Goal: Information Seeking & Learning: Learn about a topic

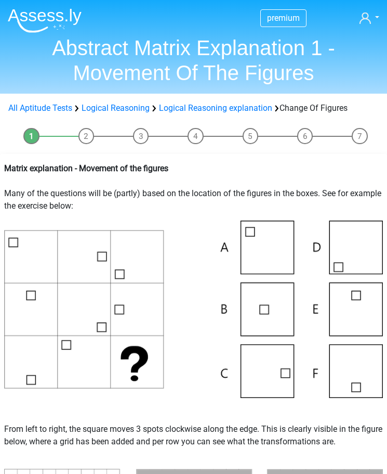
scroll to position [104, 0]
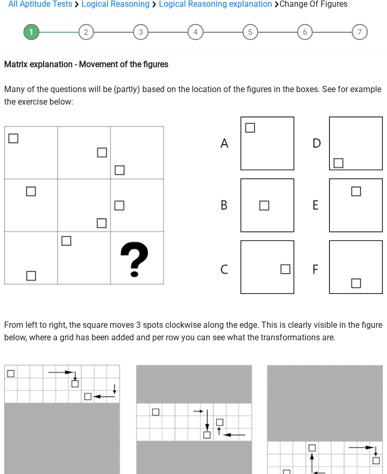
drag, startPoint x: 236, startPoint y: 71, endPoint x: 236, endPoint y: 63, distance: 7.8
click at [236, 68] on p "Matrix explanation - Movement of the figures Many of the questions will be (par…" at bounding box center [193, 83] width 379 height 50
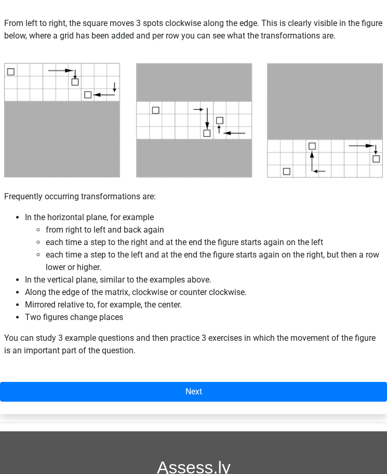
scroll to position [416, 0]
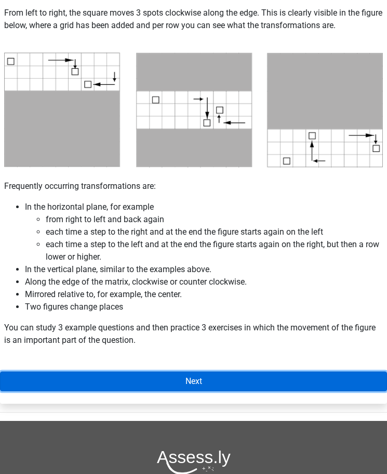
click at [227, 380] on link "Next" at bounding box center [193, 381] width 387 height 20
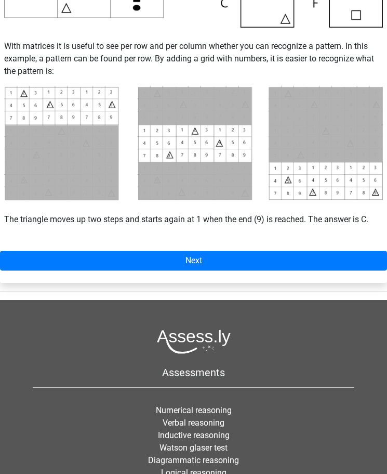
scroll to position [364, 0]
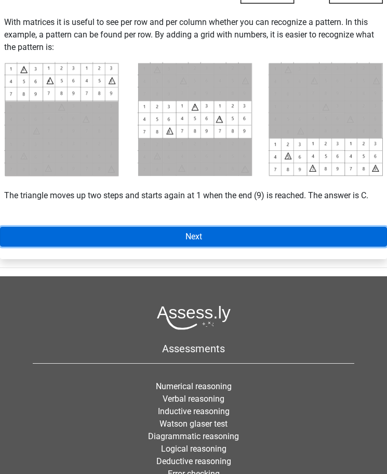
click at [193, 238] on link "Next" at bounding box center [193, 237] width 387 height 20
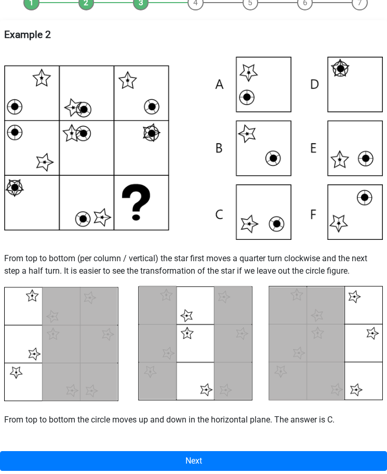
scroll to position [156, 0]
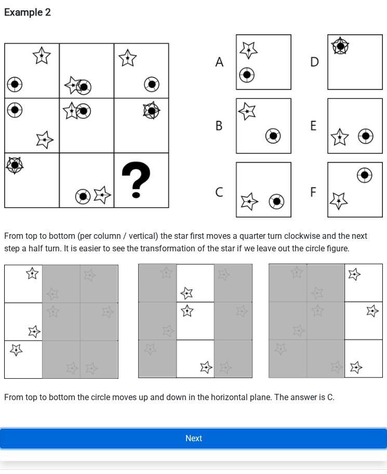
click at [146, 441] on link "Next" at bounding box center [193, 438] width 387 height 20
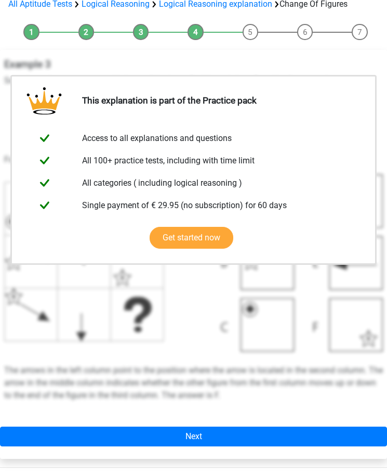
scroll to position [208, 0]
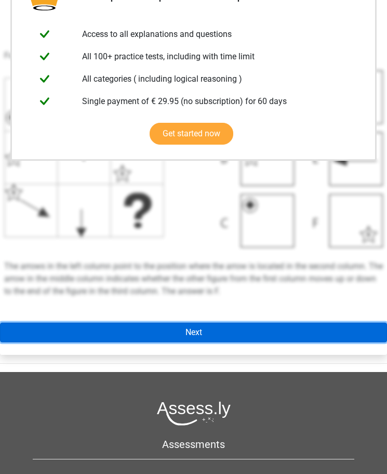
click at [175, 331] on link "Next" at bounding box center [193, 332] width 387 height 20
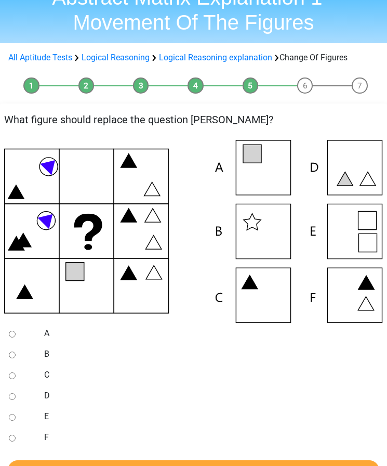
scroll to position [52, 0]
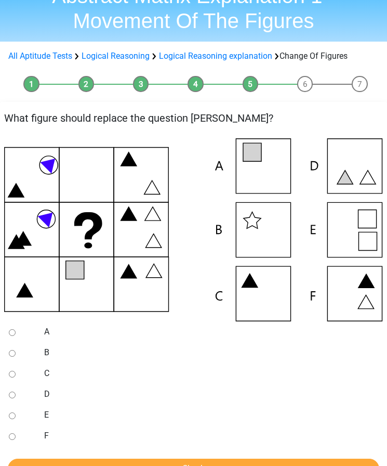
click at [12, 375] on input "C" at bounding box center [12, 374] width 7 height 7
radio input "true"
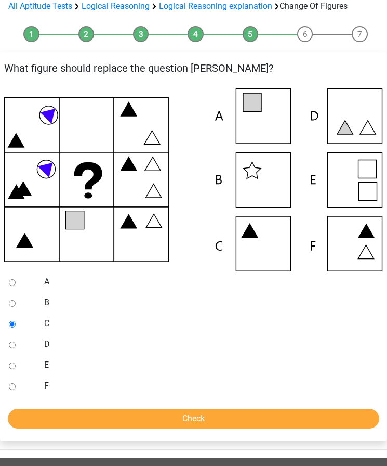
scroll to position [104, 0]
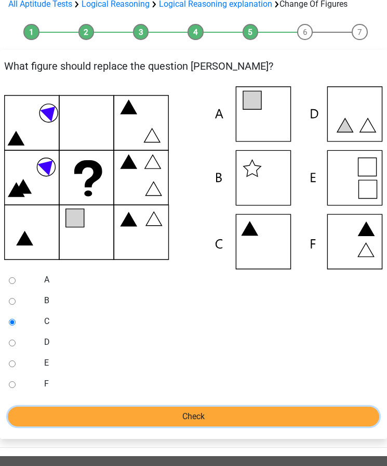
click at [122, 420] on input "Check" at bounding box center [194, 417] width 372 height 20
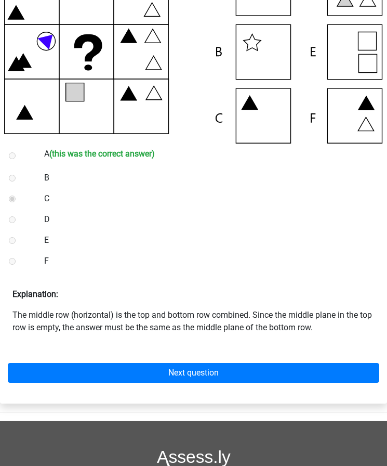
scroll to position [260, 0]
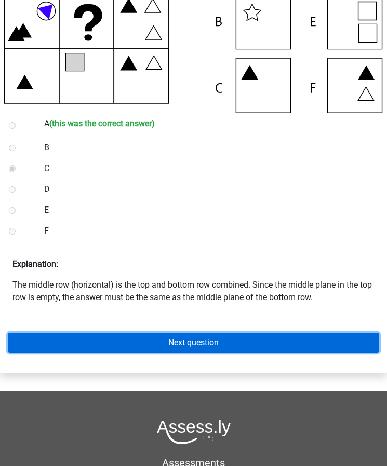
click at [192, 344] on link "Next question" at bounding box center [194, 343] width 372 height 20
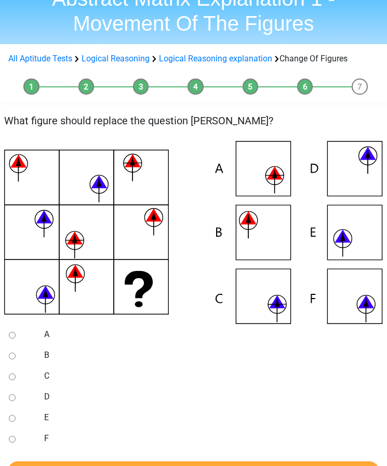
scroll to position [52, 0]
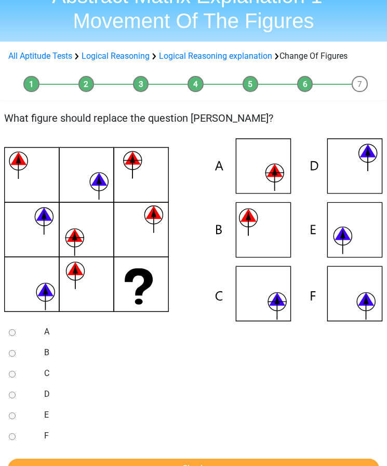
click at [11, 397] on input "D" at bounding box center [12, 395] width 7 height 7
radio input "true"
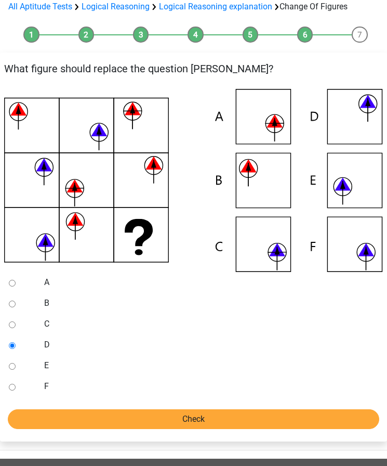
scroll to position [104, 0]
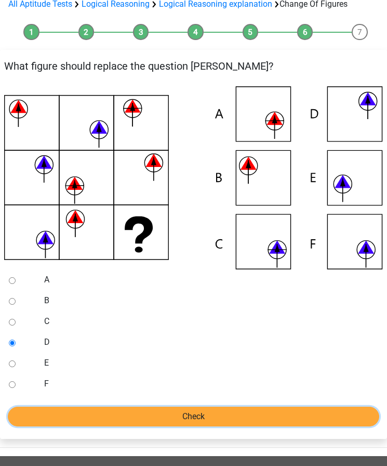
click at [108, 415] on input "Check" at bounding box center [194, 417] width 372 height 20
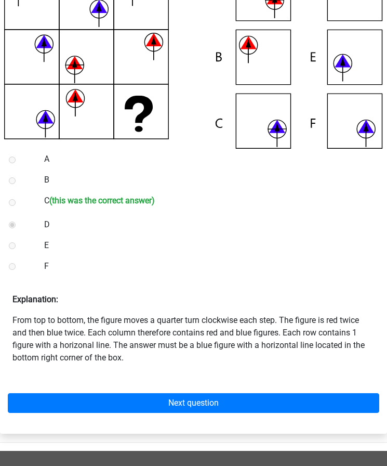
scroll to position [260, 0]
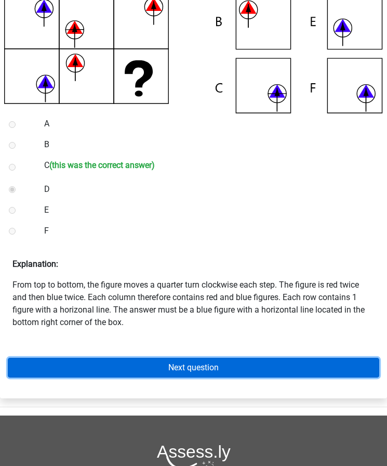
click at [180, 366] on link "Next question" at bounding box center [194, 368] width 372 height 20
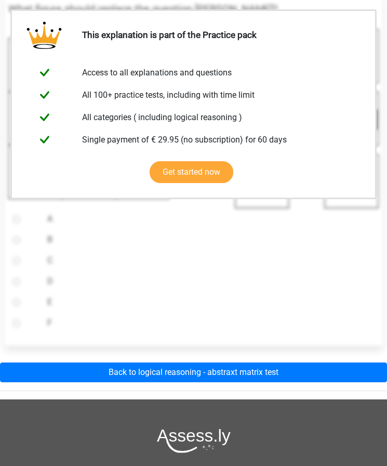
scroll to position [208, 0]
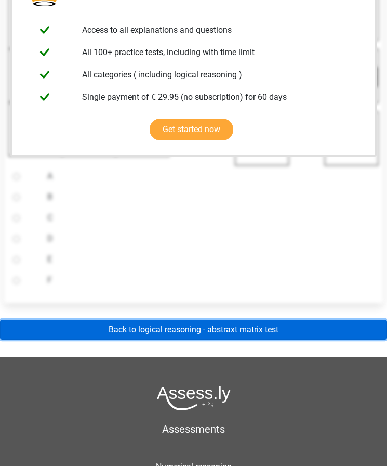
click at [154, 330] on link "Back to logical reasoning - abstraxt matrix test" at bounding box center [193, 330] width 387 height 20
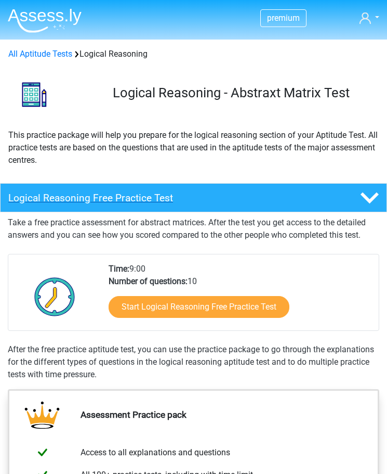
click at [148, 202] on h4 "Logical Reasoning Free Practice Test" at bounding box center [161, 198] width 306 height 12
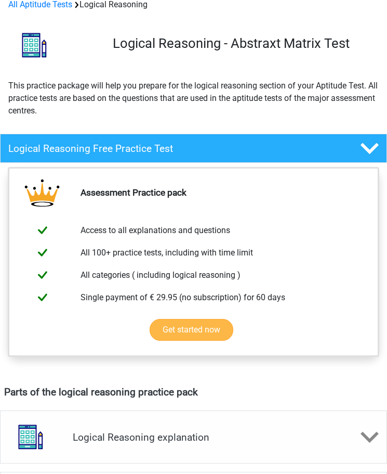
scroll to position [52, 0]
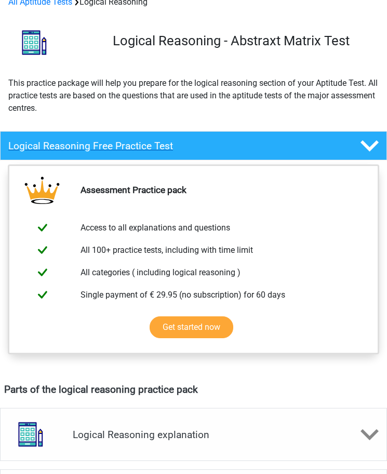
click at [204, 146] on h4 "Logical Reasoning Free Practice Test" at bounding box center [161, 146] width 306 height 12
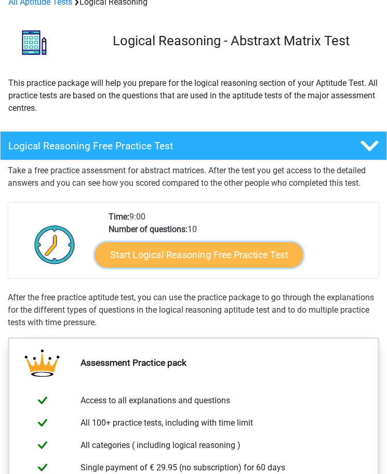
click at [195, 255] on link "Start Logical Reasoning Free Practice Test" at bounding box center [199, 254] width 208 height 25
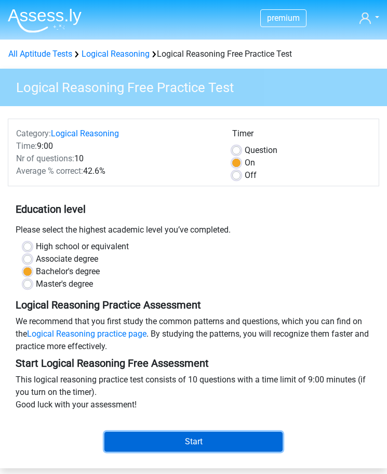
click at [163, 439] on input "Start" at bounding box center [194, 442] width 178 height 20
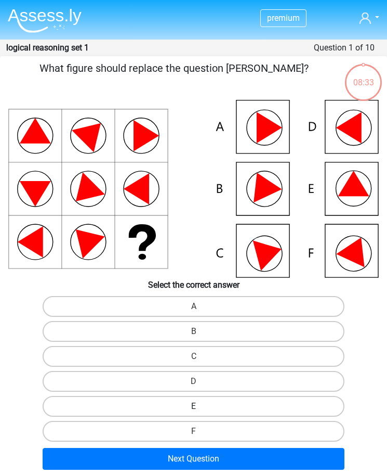
click at [221, 407] on label "E" at bounding box center [194, 406] width 303 height 21
click at [201, 407] on input "E" at bounding box center [197, 409] width 7 height 7
radio input "true"
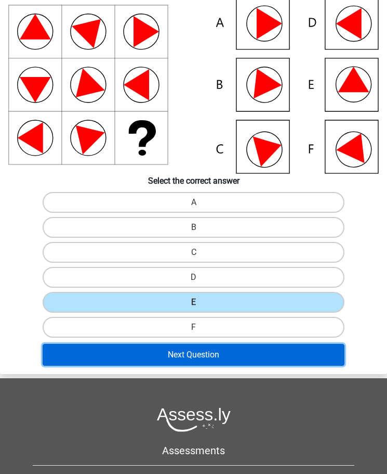
click at [181, 354] on button "Next Question" at bounding box center [194, 355] width 303 height 22
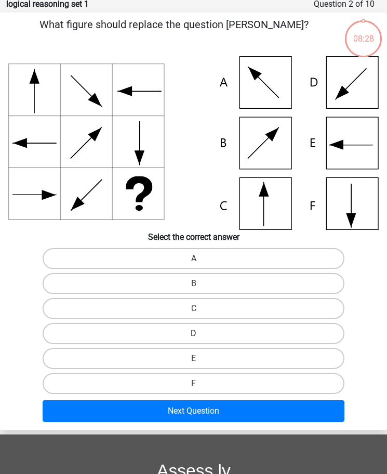
scroll to position [42, 0]
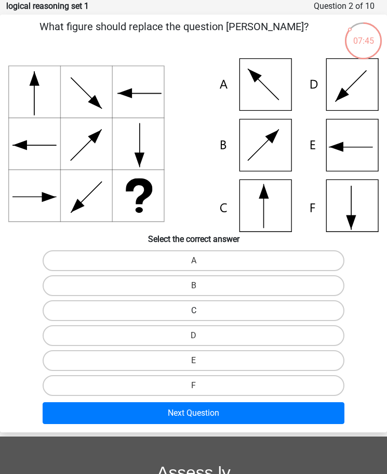
click at [176, 309] on label "C" at bounding box center [194, 310] width 303 height 21
click at [194, 310] on input "C" at bounding box center [197, 313] width 7 height 7
radio input "true"
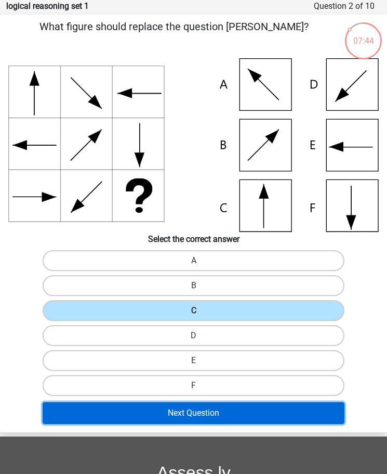
click at [197, 414] on button "Next Question" at bounding box center [194, 413] width 303 height 22
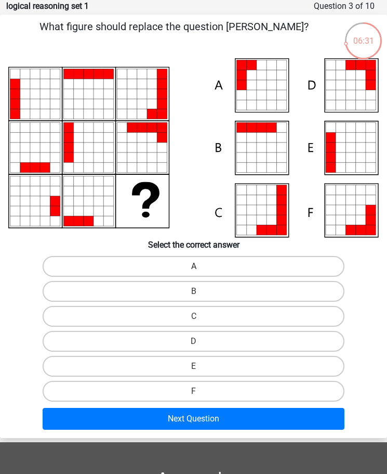
click at [184, 266] on label "A" at bounding box center [194, 266] width 303 height 21
click at [194, 266] on input "A" at bounding box center [197, 269] width 7 height 7
radio input "true"
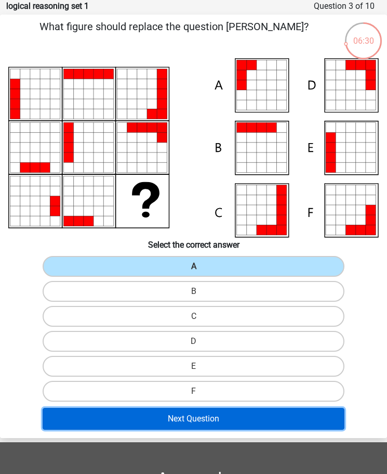
click at [212, 411] on button "Next Question" at bounding box center [194, 419] width 303 height 22
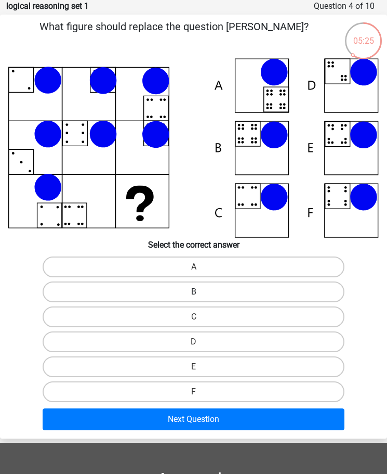
click at [178, 293] on label "B" at bounding box center [194, 291] width 303 height 21
click at [194, 293] on input "B" at bounding box center [197, 295] width 7 height 7
radio input "true"
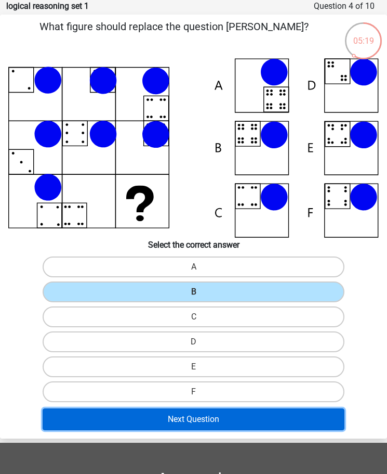
click at [209, 419] on button "Next Question" at bounding box center [194, 419] width 303 height 22
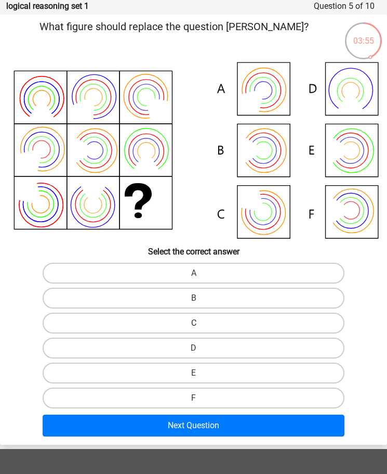
click at [216, 318] on label "C" at bounding box center [194, 322] width 303 height 21
click at [201, 323] on input "C" at bounding box center [197, 326] width 7 height 7
radio input "true"
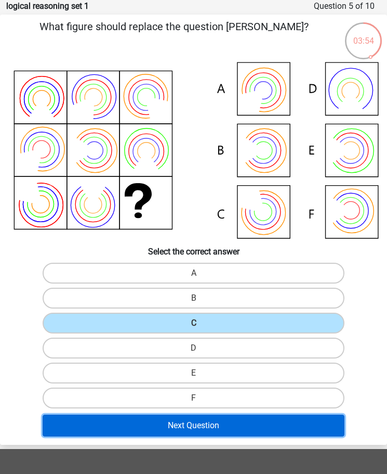
click at [213, 422] on button "Next Question" at bounding box center [194, 425] width 303 height 22
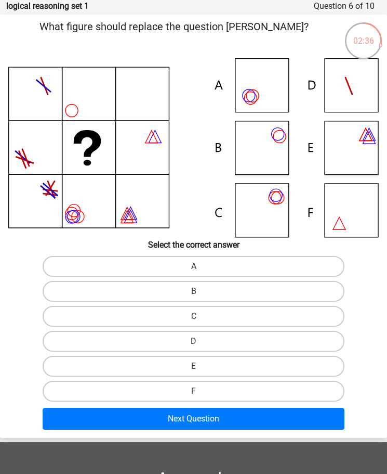
click at [258, 95] on icon at bounding box center [193, 147] width 371 height 179
click at [208, 389] on label "F" at bounding box center [194, 391] width 303 height 21
click at [201, 391] on input "F" at bounding box center [197, 394] width 7 height 7
radio input "true"
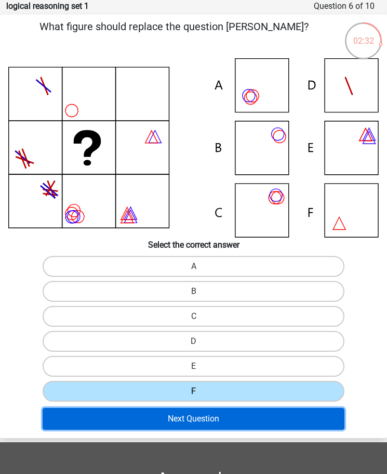
click at [204, 420] on button "Next Question" at bounding box center [194, 419] width 303 height 22
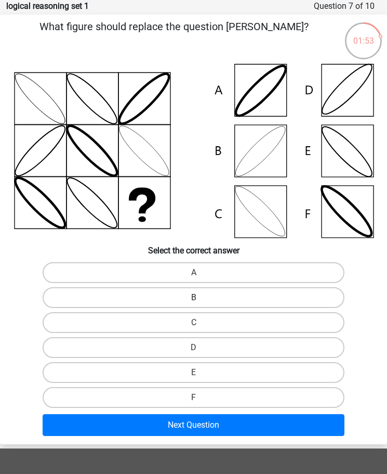
click at [225, 298] on label "B" at bounding box center [194, 297] width 303 height 21
click at [201, 298] on input "B" at bounding box center [197, 300] width 7 height 7
radio input "true"
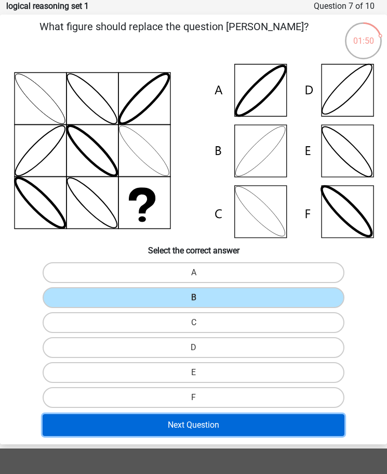
click at [210, 426] on button "Next Question" at bounding box center [194, 425] width 303 height 22
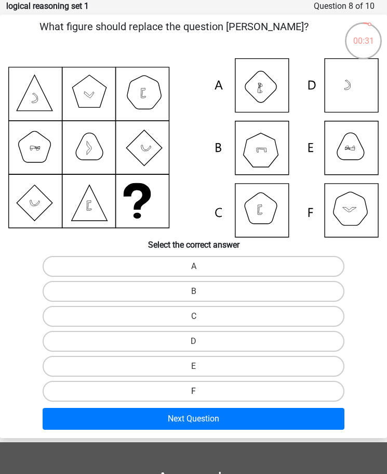
click at [208, 384] on label "F" at bounding box center [194, 391] width 303 height 21
click at [201, 391] on input "F" at bounding box center [197, 394] width 7 height 7
radio input "true"
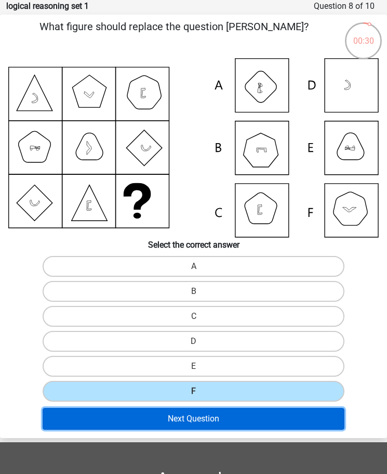
click at [192, 419] on button "Next Question" at bounding box center [194, 419] width 303 height 22
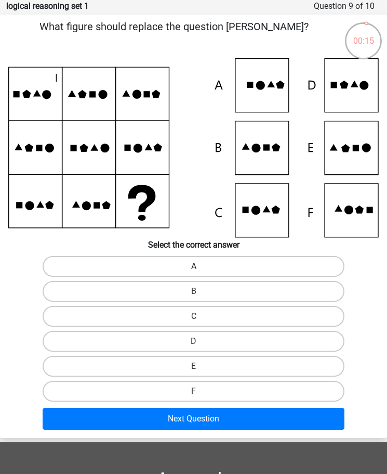
click at [211, 265] on label "A" at bounding box center [194, 266] width 303 height 21
click at [201, 266] on input "A" at bounding box center [197, 269] width 7 height 7
radio input "true"
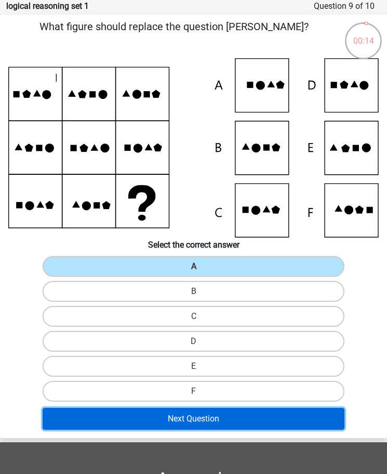
click at [200, 422] on button "Next Question" at bounding box center [194, 419] width 303 height 22
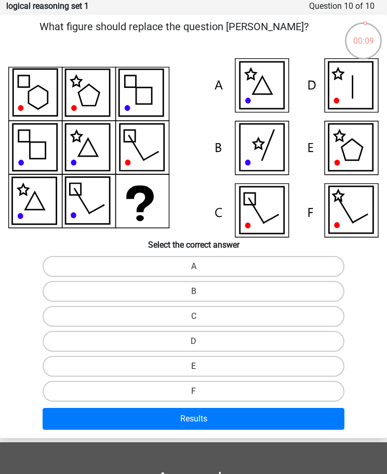
click at [172, 372] on label "E" at bounding box center [194, 366] width 303 height 21
click at [194, 372] on input "E" at bounding box center [197, 369] width 7 height 7
radio input "true"
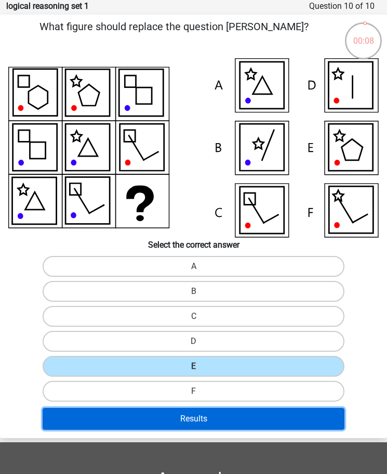
click at [188, 419] on button "Results" at bounding box center [194, 419] width 303 height 22
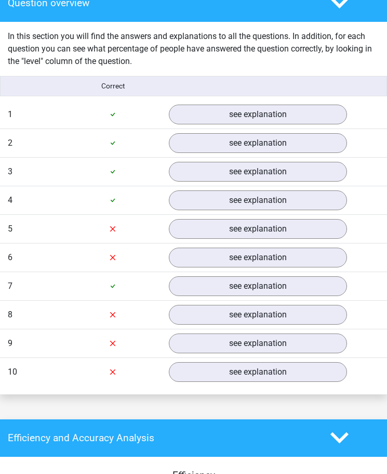
scroll to position [832, 0]
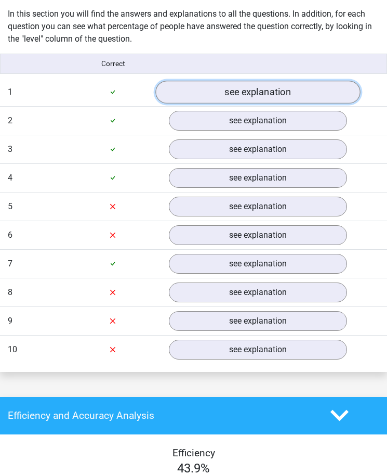
click at [237, 95] on link "see explanation" at bounding box center [258, 92] width 205 height 23
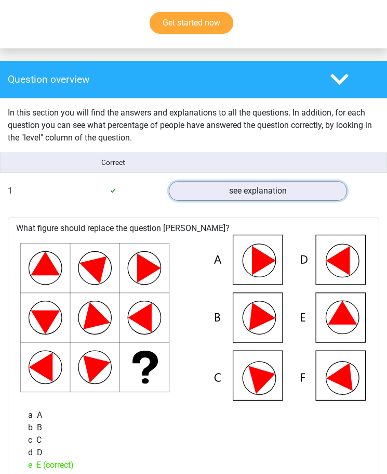
scroll to position [728, 0]
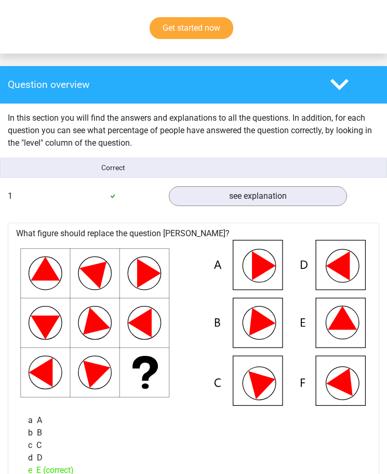
drag, startPoint x: 122, startPoint y: 162, endPoint x: 212, endPoint y: 163, distance: 89.4
click at [123, 162] on div "Correct" at bounding box center [113, 167] width 97 height 11
click at [325, 75] on div "Question overview" at bounding box center [193, 84] width 387 height 37
click at [343, 85] on polygon at bounding box center [340, 84] width 18 height 11
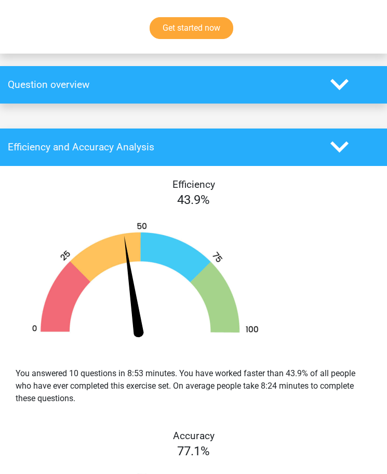
click at [290, 85] on h4 "Question overview" at bounding box center [161, 85] width 307 height 12
click at [337, 86] on polygon at bounding box center [340, 84] width 18 height 11
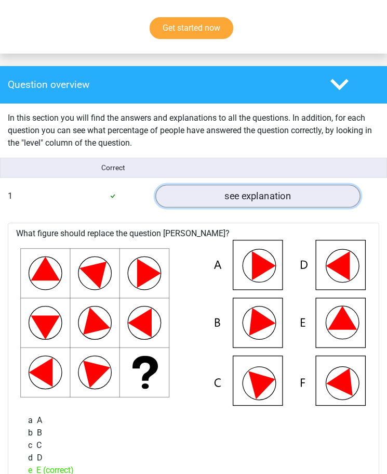
click at [205, 195] on link "see explanation" at bounding box center [258, 196] width 205 height 23
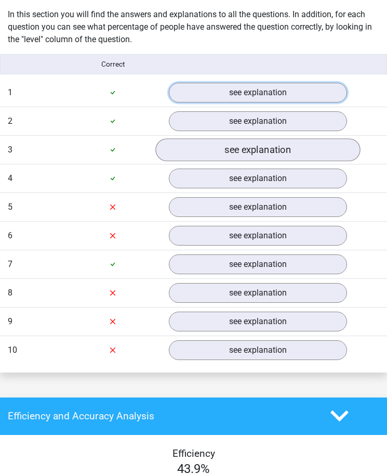
scroll to position [832, 0]
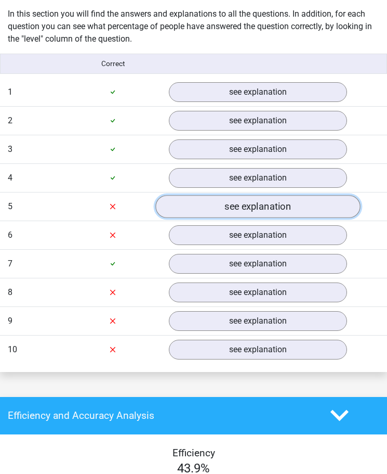
click at [240, 206] on link "see explanation" at bounding box center [258, 206] width 205 height 23
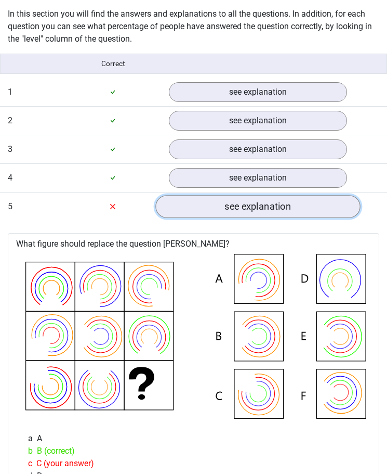
click at [246, 211] on link "see explanation" at bounding box center [258, 206] width 205 height 23
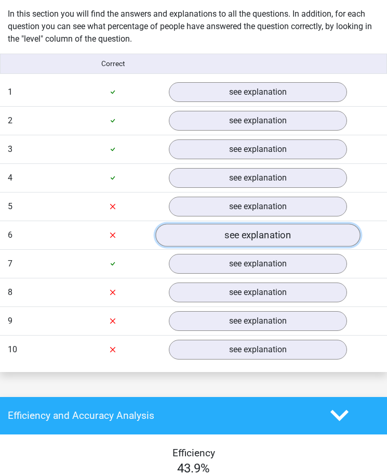
click at [252, 237] on link "see explanation" at bounding box center [258, 235] width 205 height 23
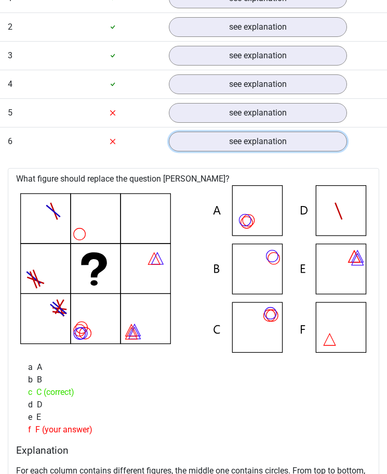
scroll to position [884, 0]
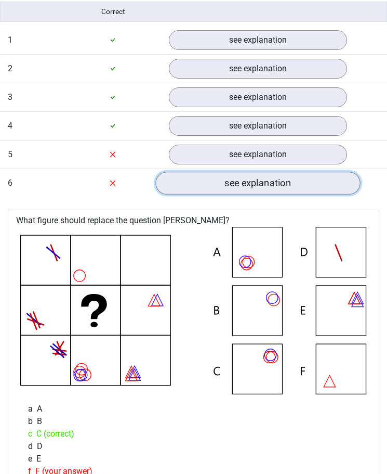
click at [217, 184] on link "see explanation" at bounding box center [258, 183] width 205 height 23
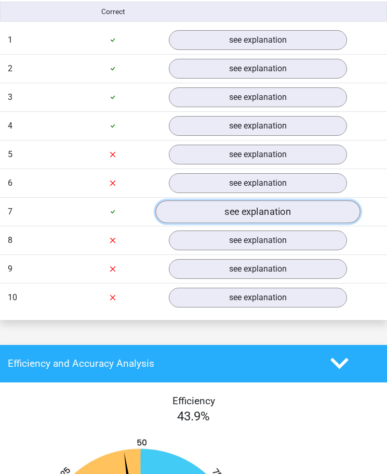
click at [221, 208] on link "see explanation" at bounding box center [258, 211] width 205 height 23
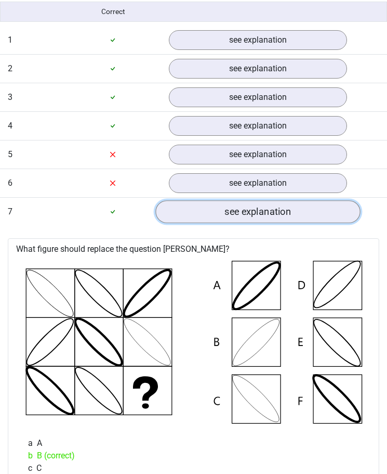
click at [221, 208] on link "see explanation" at bounding box center [258, 211] width 205 height 23
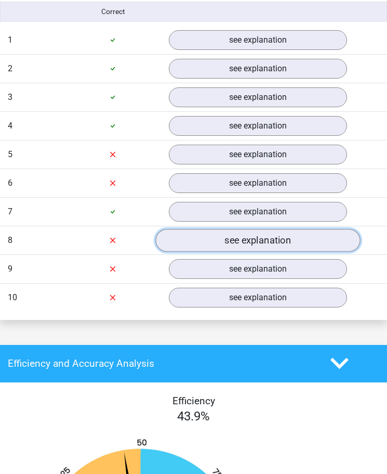
click at [230, 244] on link "see explanation" at bounding box center [258, 240] width 205 height 23
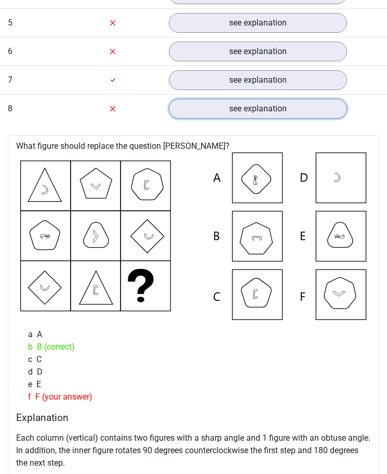
scroll to position [988, 0]
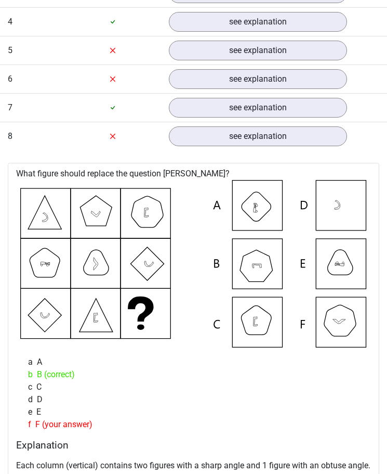
click at [132, 137] on div at bounding box center [112, 136] width 97 height 12
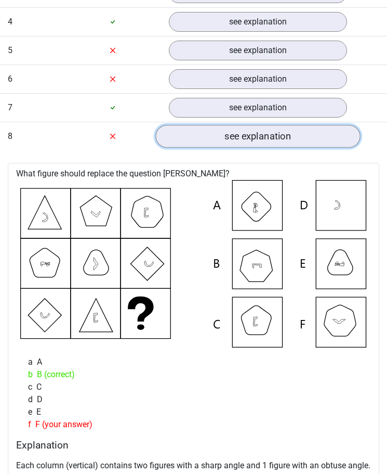
click at [200, 135] on link "see explanation" at bounding box center [258, 136] width 205 height 23
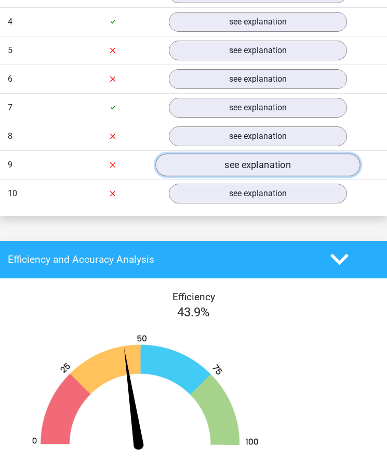
click at [193, 171] on link "see explanation" at bounding box center [258, 164] width 205 height 23
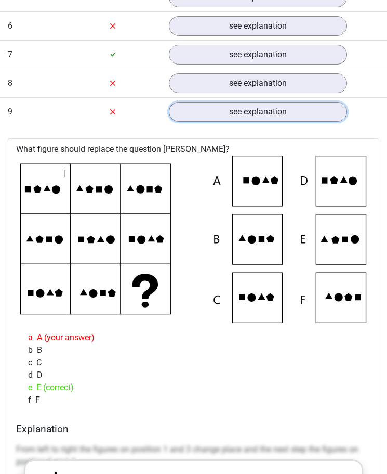
scroll to position [1040, 0]
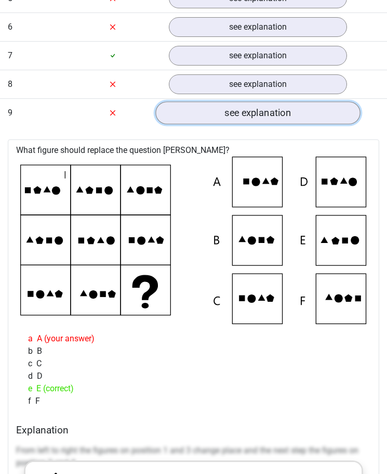
click at [232, 118] on link "see explanation" at bounding box center [258, 112] width 205 height 23
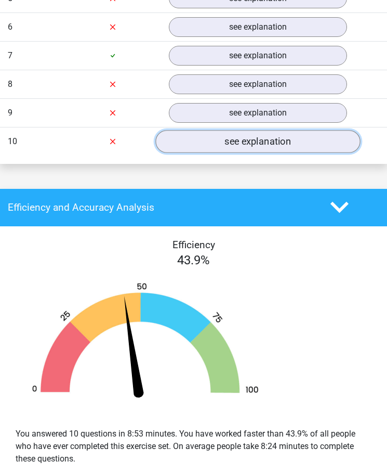
click at [216, 143] on link "see explanation" at bounding box center [258, 141] width 205 height 23
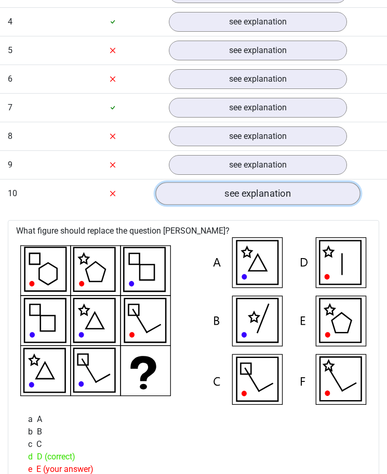
click at [216, 192] on link "see explanation" at bounding box center [258, 193] width 205 height 23
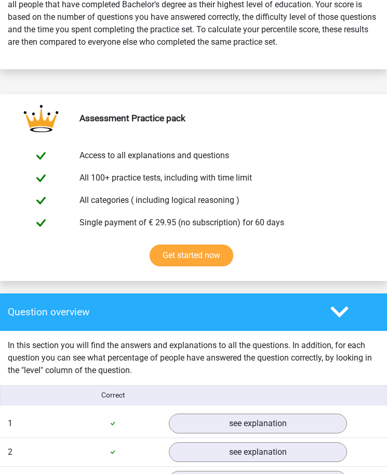
scroll to position [468, 0]
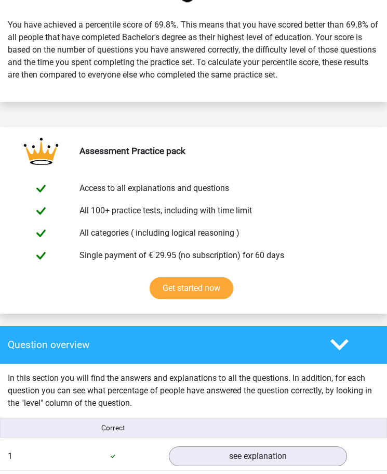
click at [164, 338] on div "Question overview" at bounding box center [193, 344] width 387 height 37
click at [341, 344] on icon at bounding box center [340, 344] width 18 height 18
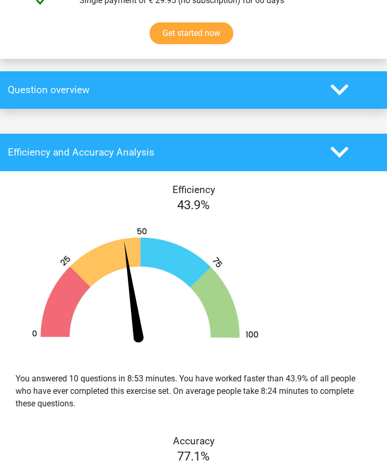
scroll to position [728, 0]
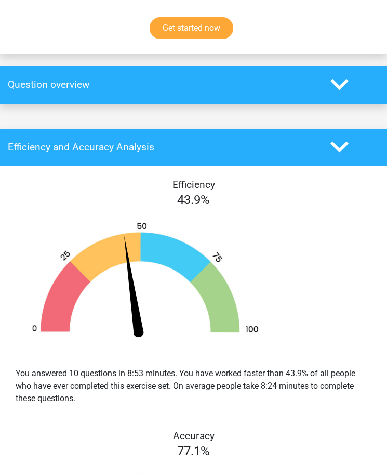
click at [342, 143] on icon at bounding box center [340, 147] width 18 height 18
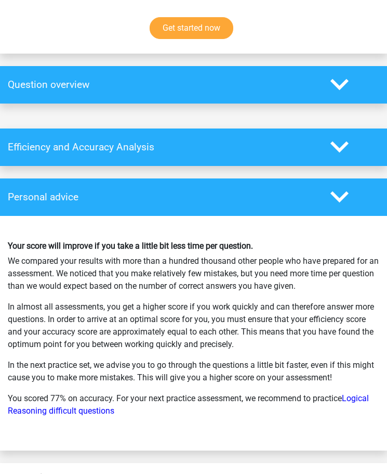
click at [356, 148] on div at bounding box center [355, 147] width 64 height 18
click at [344, 148] on polygon at bounding box center [340, 146] width 18 height 11
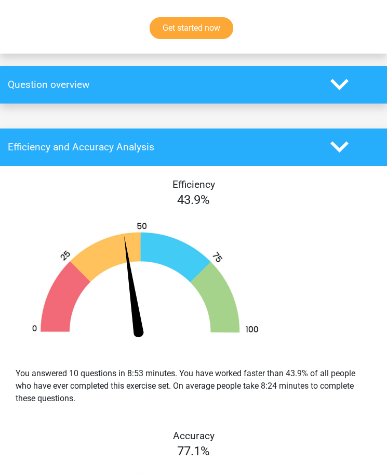
click at [344, 148] on polygon at bounding box center [340, 146] width 18 height 11
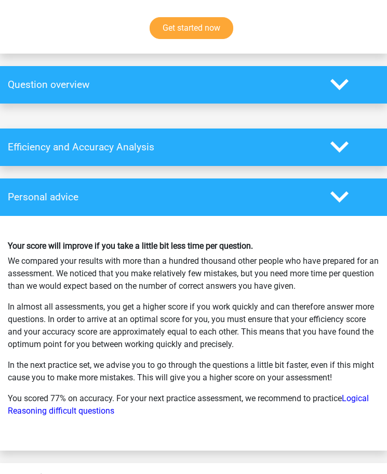
click at [343, 198] on polygon at bounding box center [340, 196] width 18 height 11
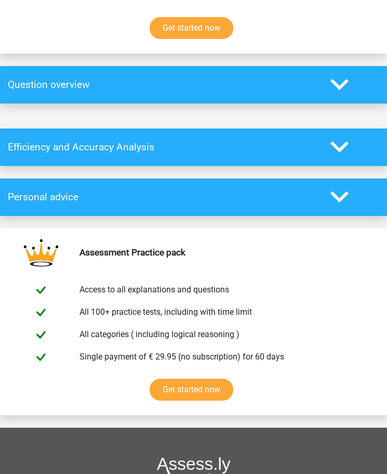
click at [343, 198] on polygon at bounding box center [340, 196] width 18 height 11
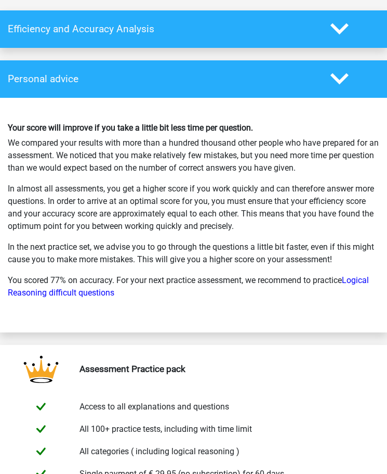
scroll to position [676, 0]
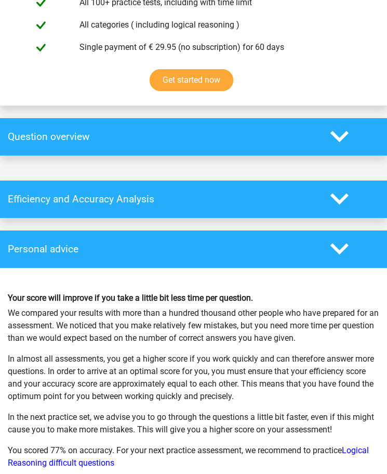
click at [159, 250] on h4 "Personal advice" at bounding box center [161, 249] width 307 height 12
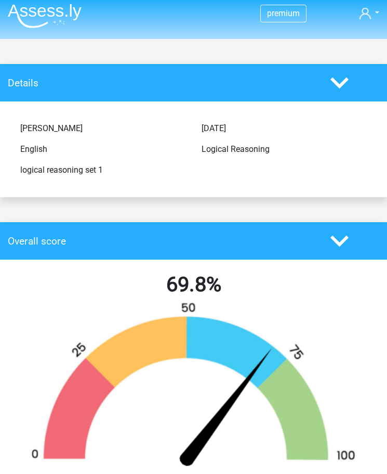
scroll to position [0, 0]
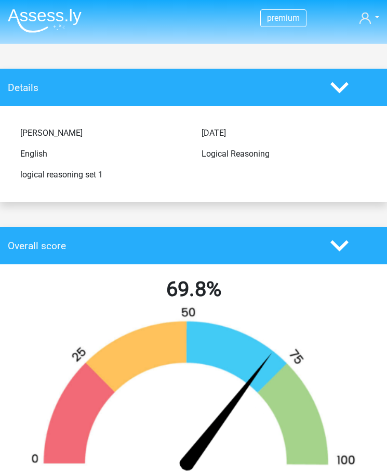
click at [344, 242] on icon at bounding box center [340, 246] width 18 height 18
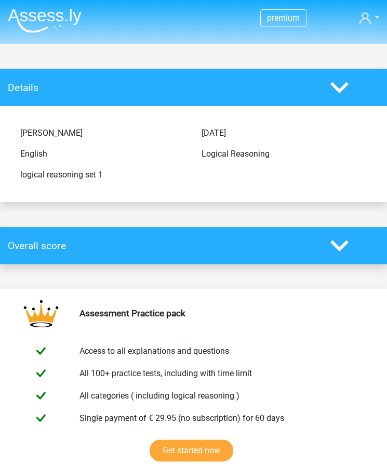
click at [340, 89] on polygon at bounding box center [340, 87] width 18 height 11
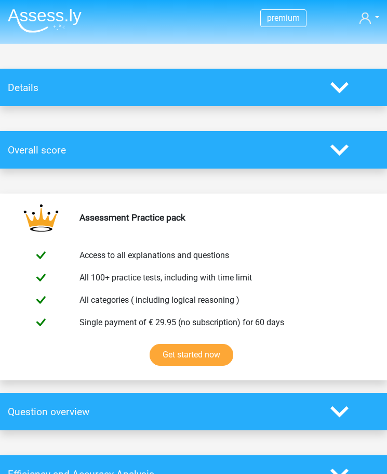
click at [34, 14] on img at bounding box center [45, 20] width 74 height 24
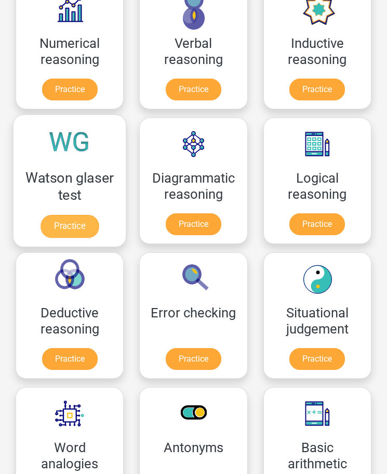
scroll to position [260, 0]
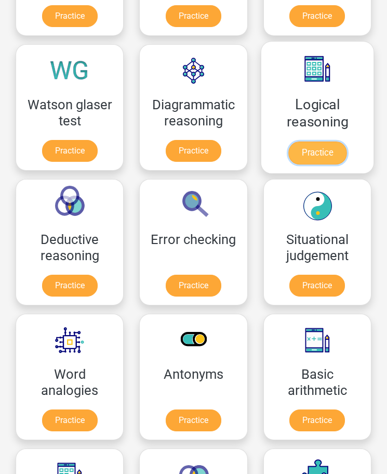
click at [319, 148] on link "Practice" at bounding box center [318, 152] width 58 height 23
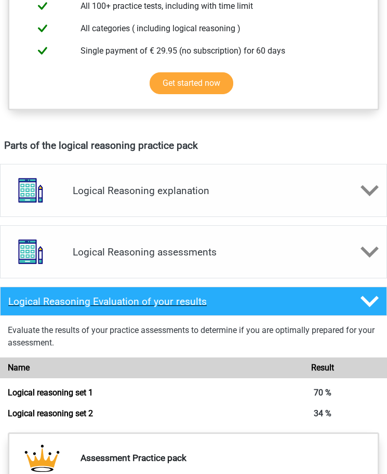
scroll to position [468, 0]
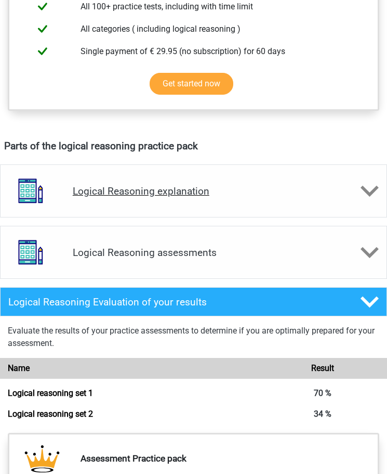
click at [201, 190] on h4 "Logical Reasoning explanation" at bounding box center [194, 191] width 242 height 12
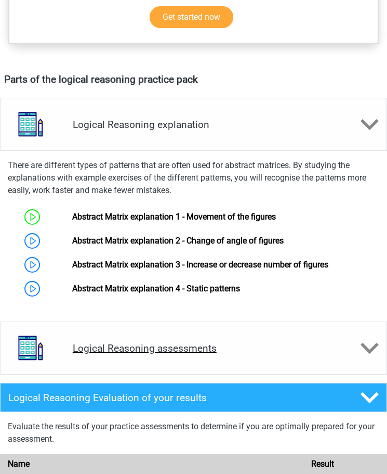
scroll to position [572, 0]
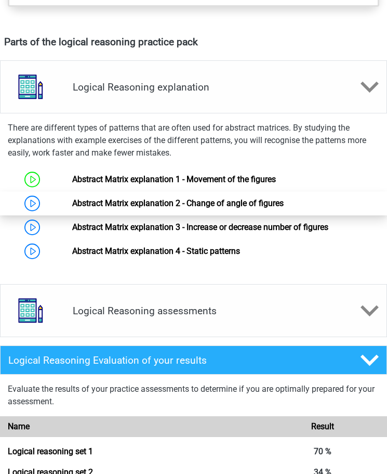
click at [72, 200] on link "Abstract Matrix explanation 2 - Change of angle of figures" at bounding box center [178, 203] width 212 height 10
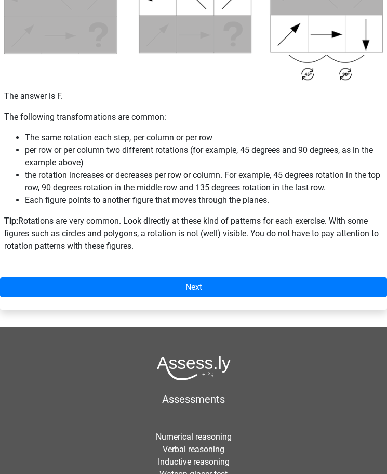
scroll to position [520, 0]
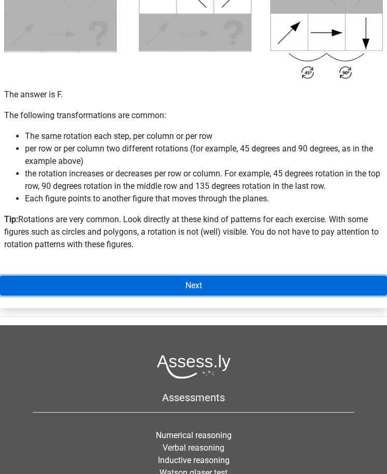
click at [195, 288] on link "Next" at bounding box center [193, 286] width 387 height 20
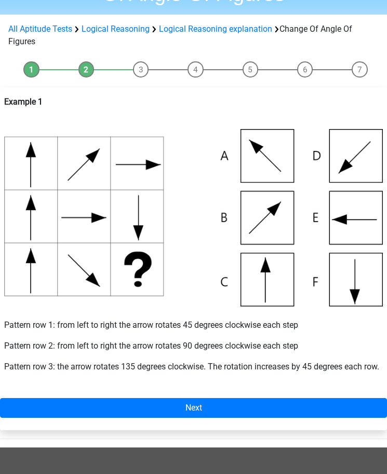
scroll to position [104, 0]
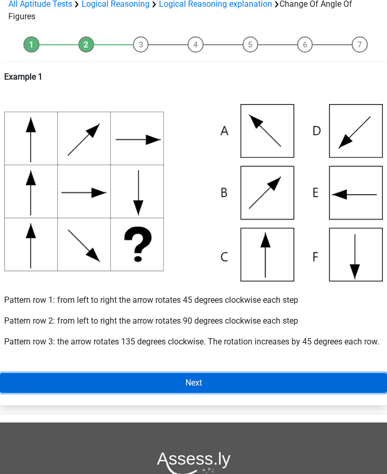
click at [200, 393] on link "Next" at bounding box center [193, 383] width 387 height 20
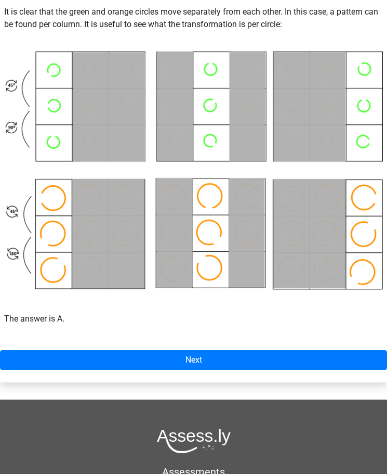
scroll to position [416, 0]
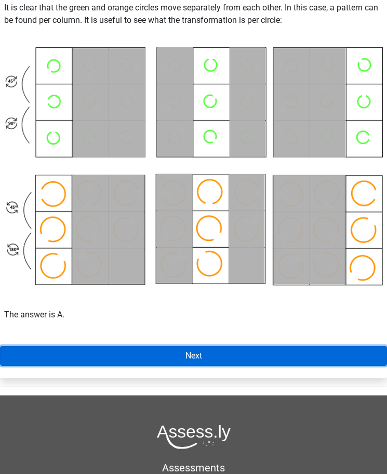
click at [226, 359] on link "Next" at bounding box center [193, 356] width 387 height 20
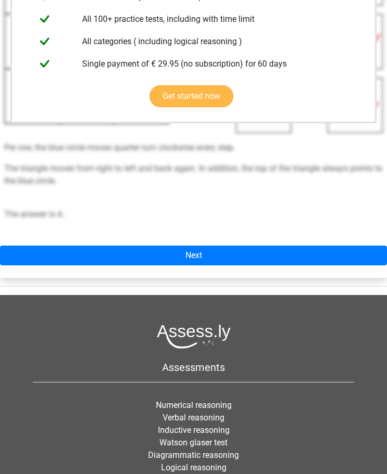
scroll to position [260, 0]
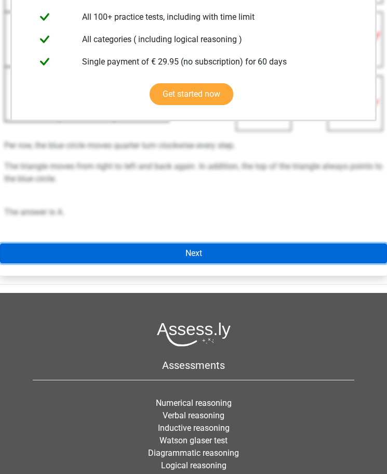
click at [175, 252] on link "Next" at bounding box center [193, 253] width 387 height 20
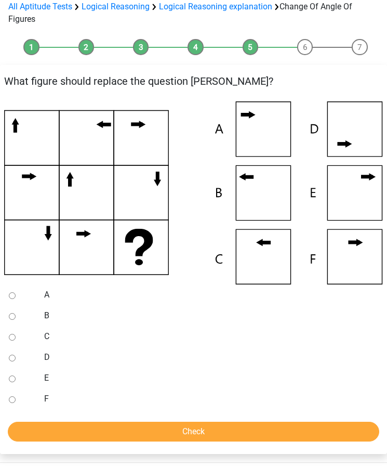
scroll to position [104, 0]
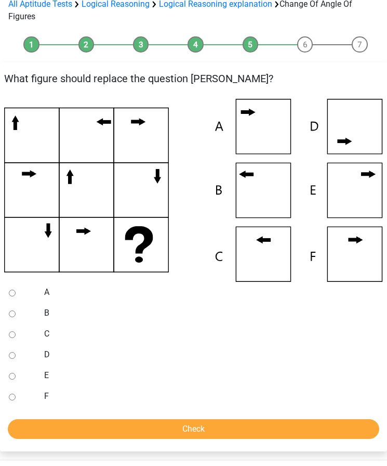
click at [13, 334] on input "C" at bounding box center [12, 334] width 7 height 7
radio input "true"
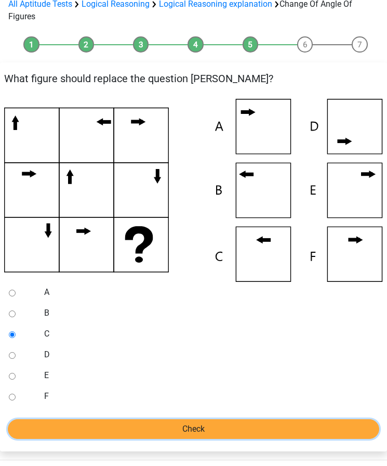
click at [72, 423] on input "Check" at bounding box center [194, 429] width 372 height 20
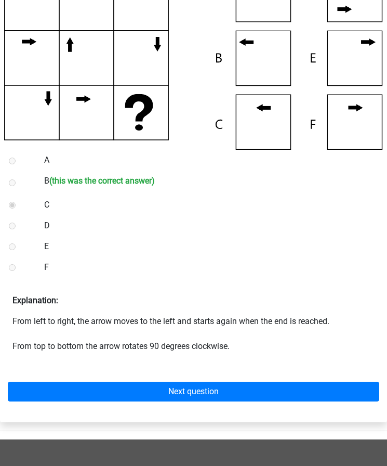
scroll to position [312, 0]
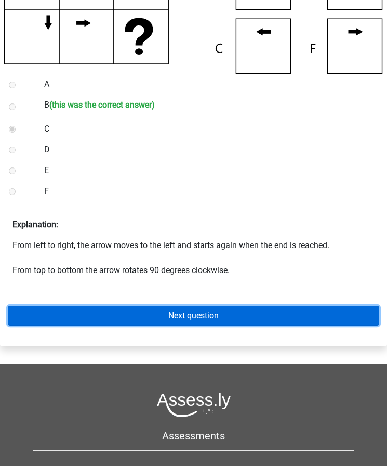
click at [167, 316] on link "Next question" at bounding box center [194, 316] width 372 height 20
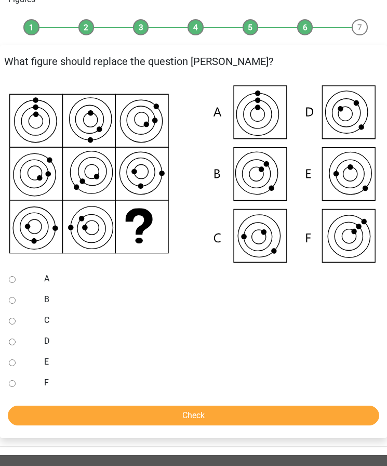
scroll to position [104, 0]
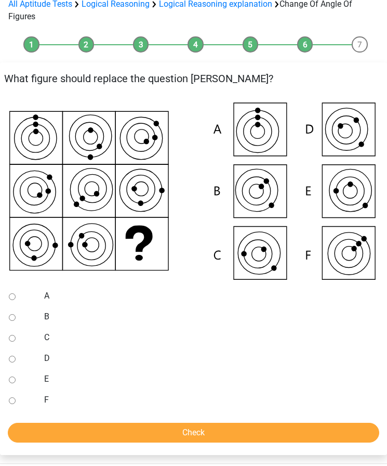
click at [9, 337] on input "C" at bounding box center [12, 338] width 7 height 7
radio input "true"
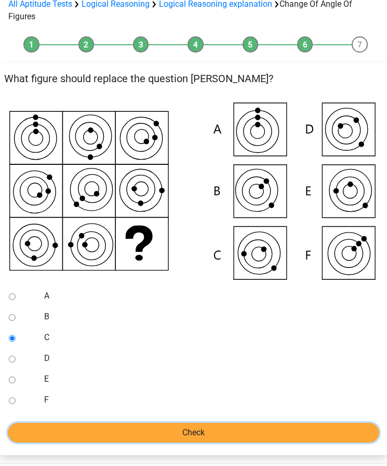
click at [113, 439] on input "Check" at bounding box center [194, 433] width 372 height 20
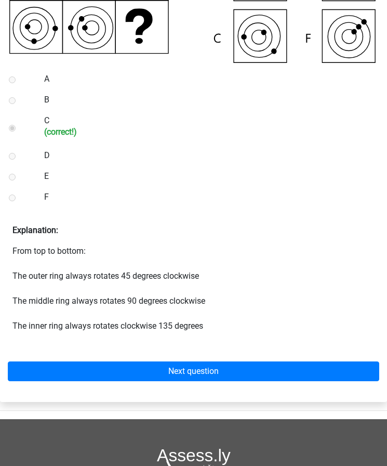
scroll to position [364, 0]
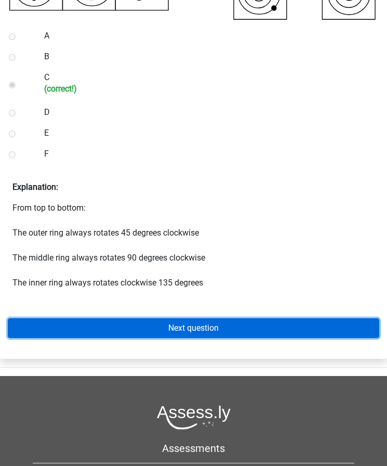
click at [152, 324] on link "Next question" at bounding box center [194, 328] width 372 height 20
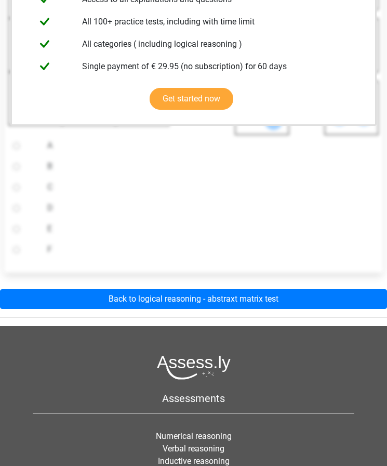
scroll to position [260, 0]
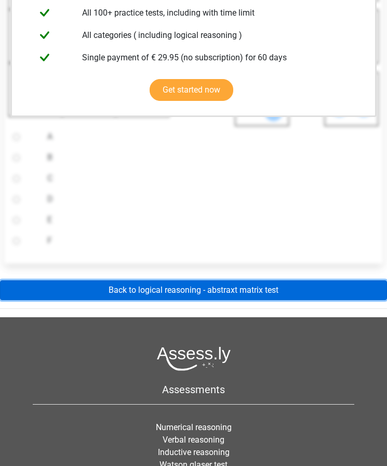
click at [186, 293] on link "Back to logical reasoning - abstraxt matrix test" at bounding box center [193, 290] width 387 height 20
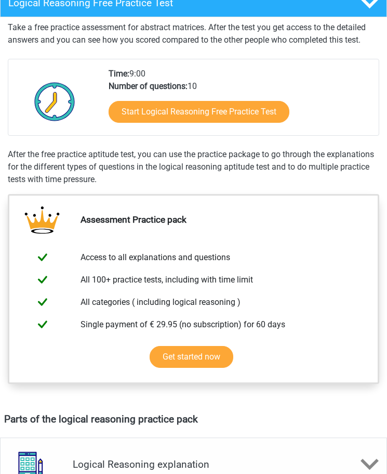
scroll to position [208, 0]
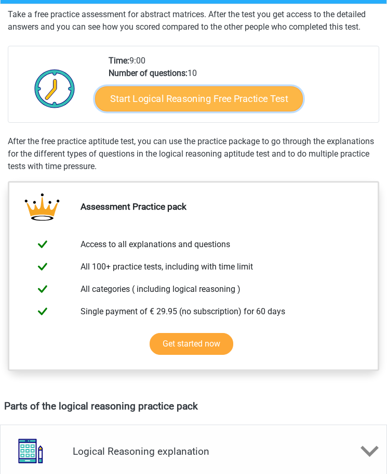
click at [202, 102] on link "Start Logical Reasoning Free Practice Test" at bounding box center [199, 98] width 208 height 25
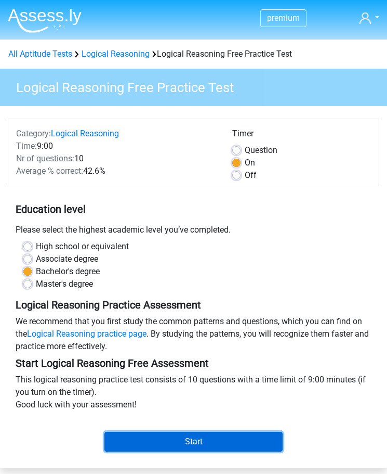
click at [168, 443] on input "Start" at bounding box center [194, 442] width 178 height 20
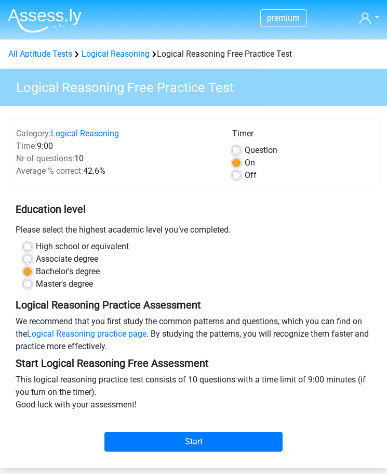
click at [36, 284] on label "Master's degree" at bounding box center [64, 284] width 57 height 12
click at [29, 284] on input "Master's degree" at bounding box center [27, 283] width 8 height 10
radio input "true"
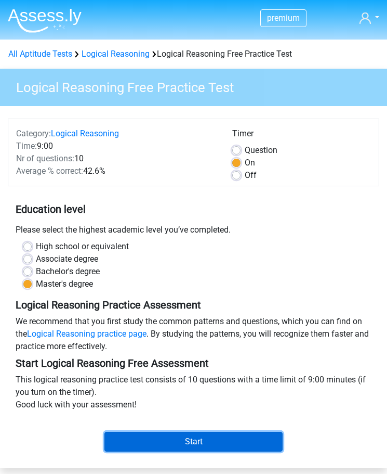
click at [162, 441] on input "Start" at bounding box center [194, 442] width 178 height 20
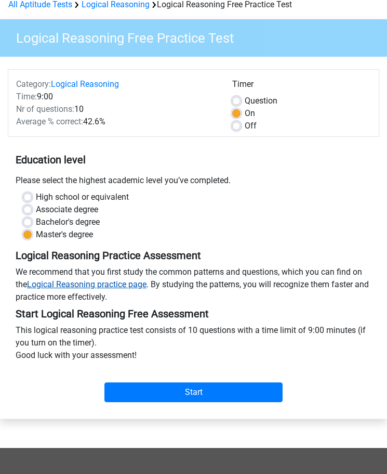
scroll to position [52, 0]
